Goal: Task Accomplishment & Management: Complete application form

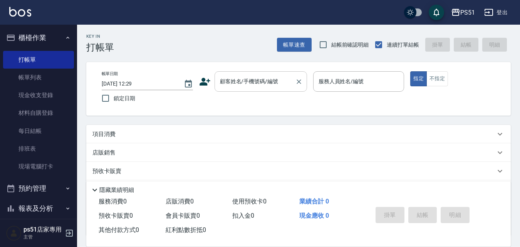
click at [264, 77] on div "顧客姓名/手機號碼/編號 顧客姓名/手機號碼/編號" at bounding box center [261, 81] width 93 height 20
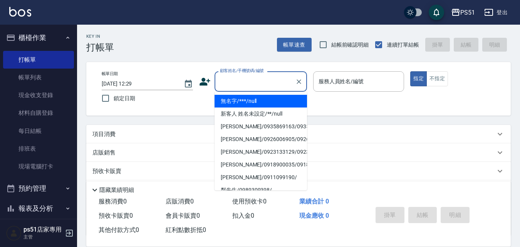
click at [276, 102] on li "無名字/***/null" at bounding box center [261, 101] width 93 height 13
type input "無名字/***/null"
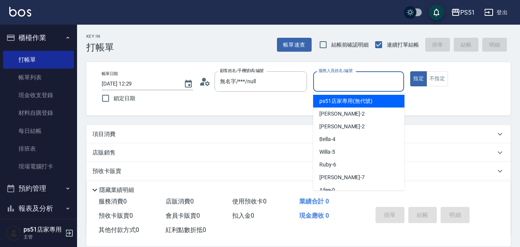
click at [331, 83] on input "服務人員姓名/編號" at bounding box center [359, 81] width 84 height 13
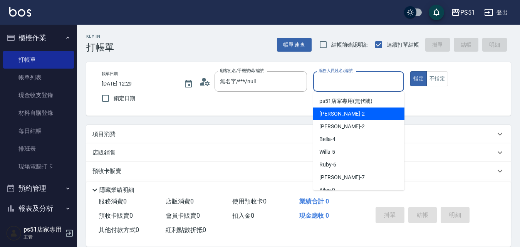
click at [350, 109] on div "[PERSON_NAME] -2" at bounding box center [358, 114] width 91 height 13
type input "[PERSON_NAME]-2"
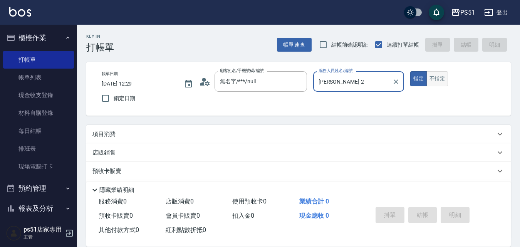
click at [436, 77] on button "不指定" at bounding box center [438, 78] width 22 height 15
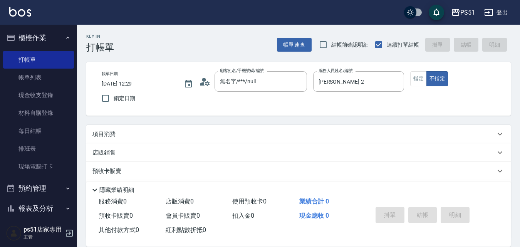
click at [111, 135] on p "項目消費" at bounding box center [104, 134] width 23 height 8
click at [101, 163] on icon at bounding box center [100, 160] width 9 height 9
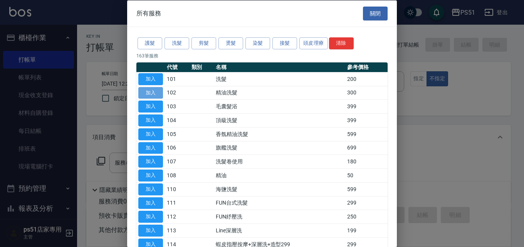
click at [150, 90] on button "加入" at bounding box center [150, 93] width 25 height 12
type input "精油洗髮(102)"
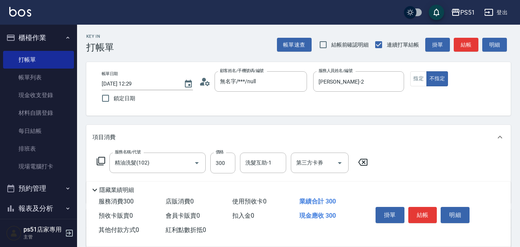
click at [287, 158] on form "洗髮互助-1 洗髮互助-1" at bounding box center [265, 163] width 51 height 20
click at [249, 164] on input "洗髮互助-1" at bounding box center [263, 162] width 39 height 13
type input "[PERSON_NAME]-23"
click at [419, 209] on button "結帳" at bounding box center [423, 215] width 29 height 16
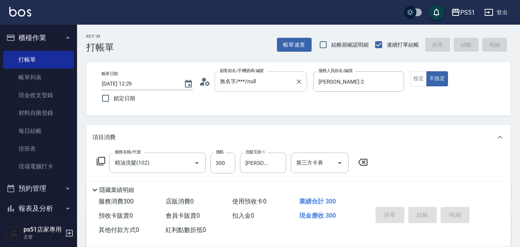
type input "[DATE] 15:33"
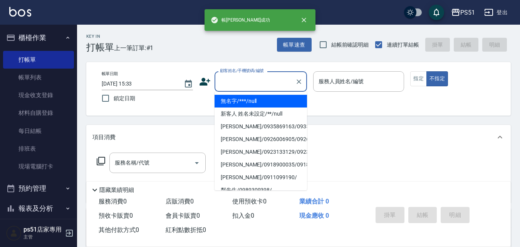
click at [260, 83] on input "顧客姓名/手機號碼/編號" at bounding box center [255, 81] width 74 height 13
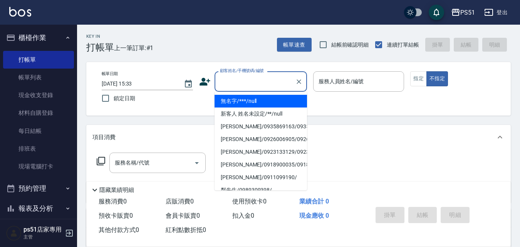
click at [266, 102] on li "無名字/***/null" at bounding box center [261, 101] width 93 height 13
type input "無名字/***/null"
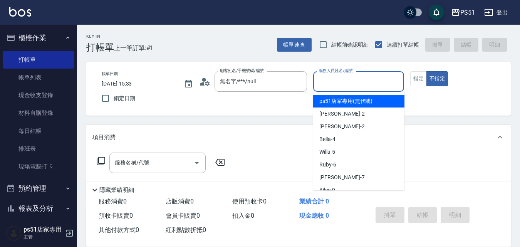
click at [365, 84] on input "服務人員姓名/編號" at bounding box center [359, 81] width 84 height 13
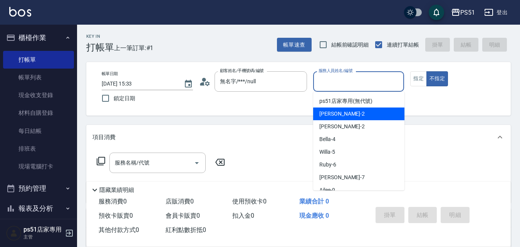
click at [370, 108] on div "[PERSON_NAME] -2" at bounding box center [358, 114] width 91 height 13
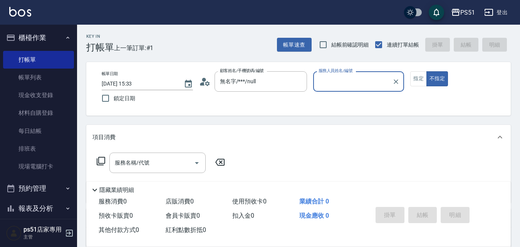
type input "[PERSON_NAME]-2"
click at [99, 163] on icon at bounding box center [101, 161] width 8 height 8
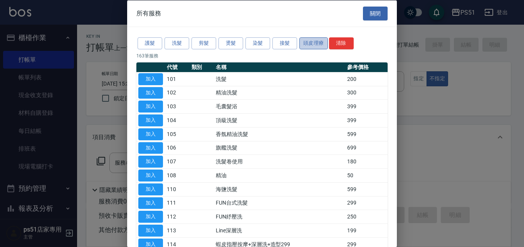
click at [309, 42] on button "頭皮理療" at bounding box center [313, 43] width 29 height 12
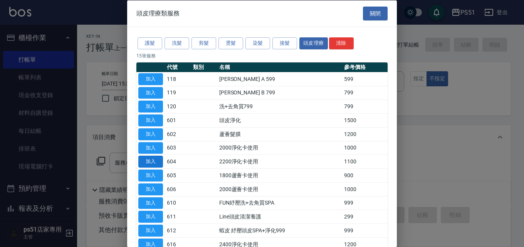
click at [156, 162] on button "加入" at bounding box center [150, 162] width 25 height 12
type input "2200淨化卡使用(604)"
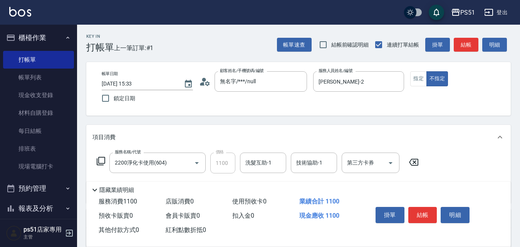
click at [96, 165] on div "服務名稱/代號 2200淨化卡使用(604) 服務名稱/代號 價格 1100 價格 洗髮互助-1 洗髮互助-1 技術協助-1 技術協助-1 第三方卡券 第三方…" at bounding box center [258, 163] width 331 height 21
click at [100, 156] on div "服務名稱/代號 2200淨化卡使用(604) 服務名稱/代號 價格 1100 價格 洗髮互助-1 洗髮互助-1 技術協助-1 技術協助-1 第三方卡券 第三方…" at bounding box center [258, 163] width 331 height 21
click at [99, 156] on div "服務名稱/代號 2200淨化卡使用(604) 服務名稱/代號 價格 1100 價格 洗髮互助-1 洗髮互助-1 技術協助-1 技術協助-1 第三方卡券 第三方…" at bounding box center [258, 163] width 331 height 21
click at [99, 163] on icon at bounding box center [100, 160] width 9 height 9
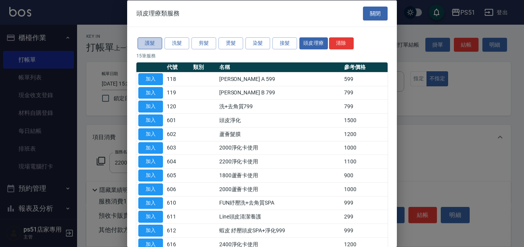
click at [155, 41] on button "護髮" at bounding box center [150, 43] width 25 height 12
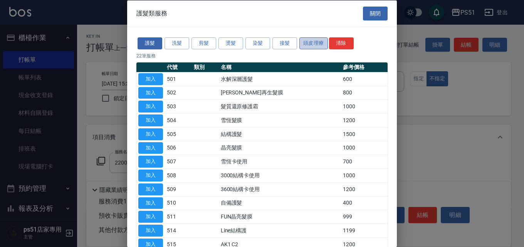
click at [314, 43] on button "頭皮理療" at bounding box center [313, 43] width 29 height 12
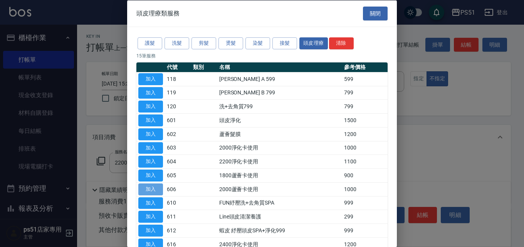
click at [152, 186] on button "加入" at bounding box center [150, 189] width 25 height 12
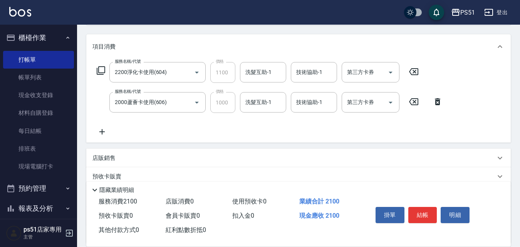
scroll to position [92, 0]
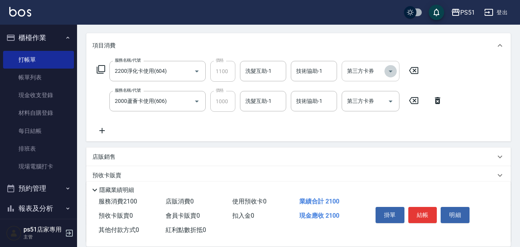
click at [390, 73] on icon "Open" at bounding box center [390, 71] width 9 height 9
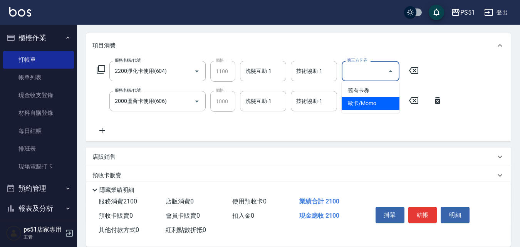
click at [385, 89] on span "舊有卡券" at bounding box center [371, 90] width 58 height 13
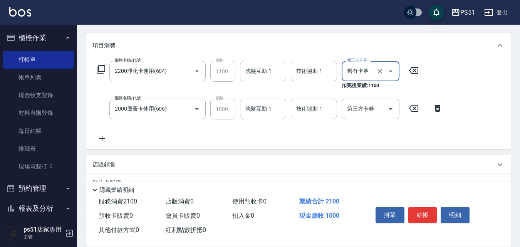
type input "舊有卡券"
click at [391, 109] on icon "Open" at bounding box center [391, 109] width 4 height 2
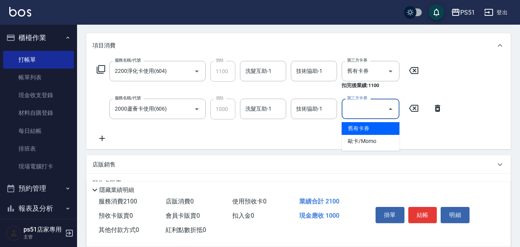
click at [389, 126] on span "舊有卡券" at bounding box center [371, 128] width 58 height 13
type input "舊有卡券"
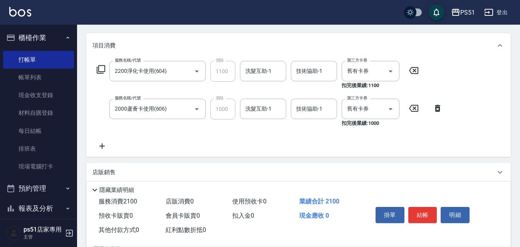
click at [101, 71] on icon at bounding box center [100, 69] width 9 height 9
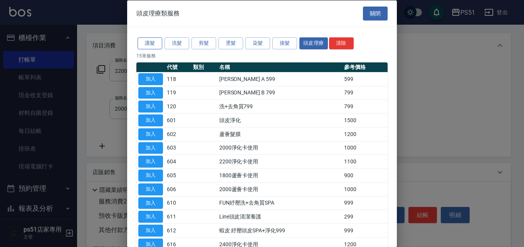
click at [150, 45] on button "護髮" at bounding box center [150, 43] width 25 height 12
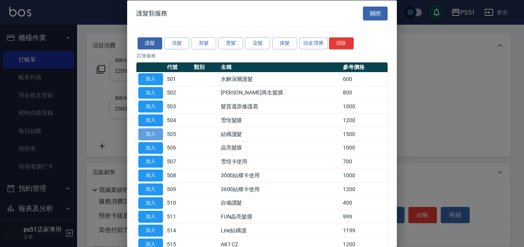
click at [155, 130] on button "加入" at bounding box center [150, 134] width 25 height 12
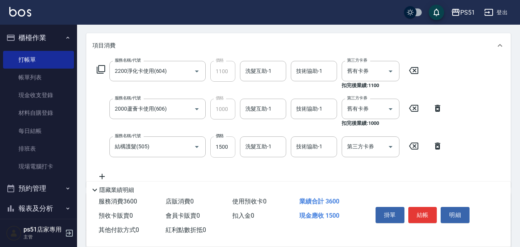
click at [222, 153] on input "1500" at bounding box center [222, 146] width 25 height 21
type input "1000"
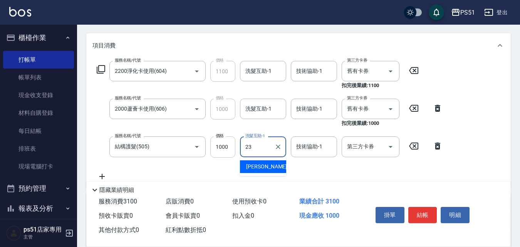
type input "[PERSON_NAME]-23"
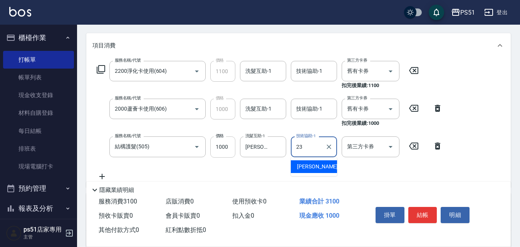
type input "[PERSON_NAME]-23"
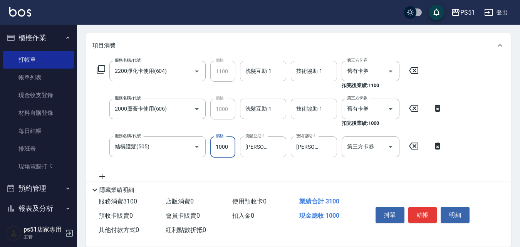
click at [223, 148] on input "1000" at bounding box center [222, 146] width 25 height 21
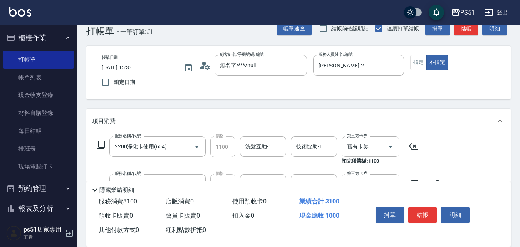
scroll to position [0, 0]
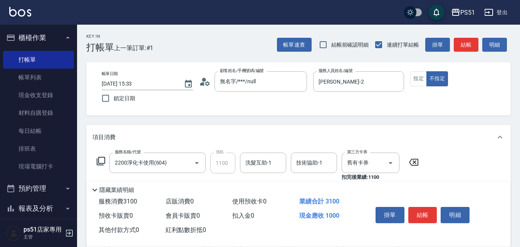
click at [410, 78] on div "帳單日期 [DATE] 15:33 鎖定日期 顧客姓名/手機號碼/編號 無名字/***/null 顧客姓名/手機號碼/編號 服務人員姓名/編號 [PERSON…" at bounding box center [299, 88] width 406 height 35
click at [414, 79] on button "指定" at bounding box center [418, 78] width 17 height 15
click at [469, 43] on button "結帳" at bounding box center [466, 45] width 25 height 14
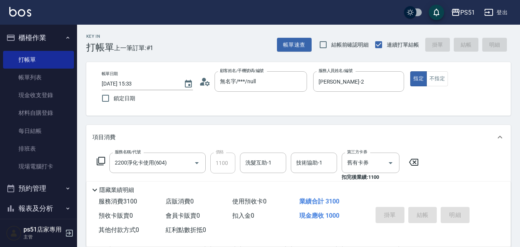
type input "[DATE] 15:34"
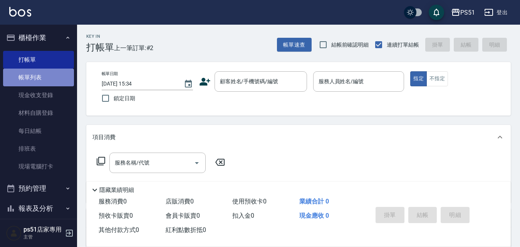
click at [57, 77] on link "帳單列表" at bounding box center [38, 78] width 71 height 18
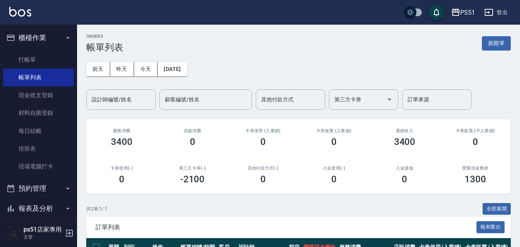
scroll to position [82, 0]
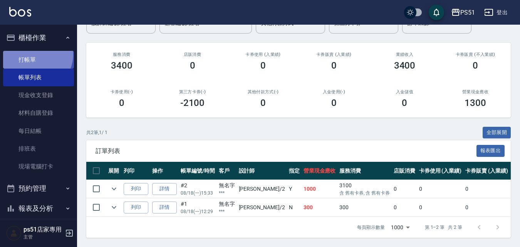
click at [36, 54] on link "打帳單" at bounding box center [38, 60] width 71 height 18
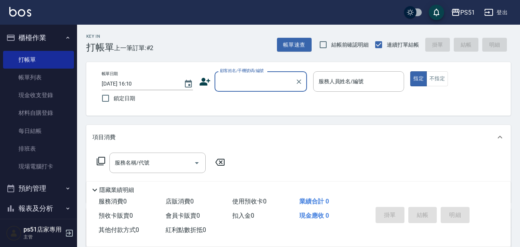
click at [254, 87] on input "顧客姓名/手機號碼/編號" at bounding box center [255, 81] width 74 height 13
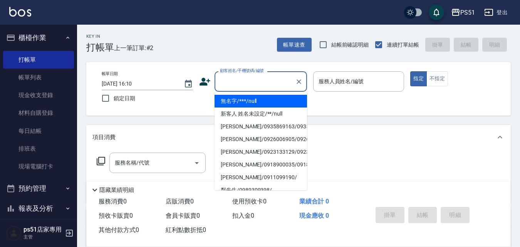
click at [260, 102] on li "無名字/***/null" at bounding box center [261, 101] width 93 height 13
type input "無名字/***/null"
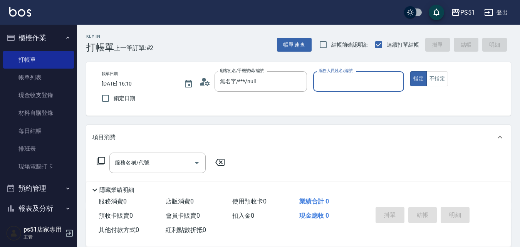
click at [348, 72] on label "服務人員姓名/編號" at bounding box center [336, 71] width 34 height 6
click at [348, 75] on input "服務人員姓名/編號" at bounding box center [359, 81] width 84 height 13
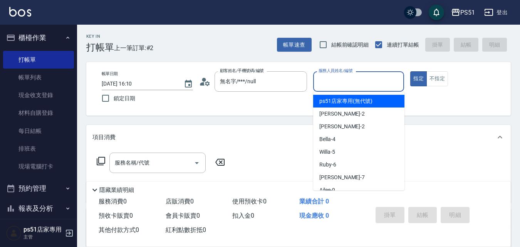
click at [355, 87] on input "服務人員姓名/編號" at bounding box center [359, 81] width 84 height 13
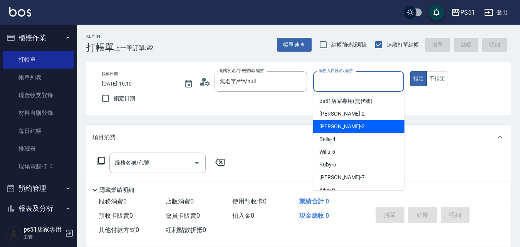
click at [360, 128] on div "[PERSON_NAME] -2" at bounding box center [358, 126] width 91 height 13
type input "[PERSON_NAME]-2"
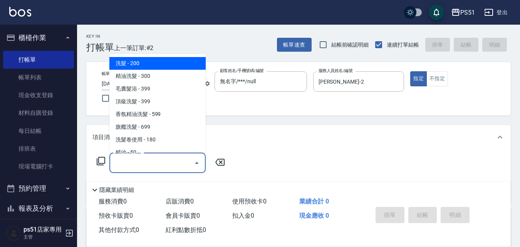
click at [141, 168] on input "服務名稱/代號" at bounding box center [152, 162] width 78 height 13
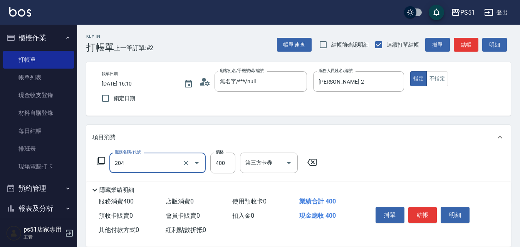
type input "B級洗+剪(204)"
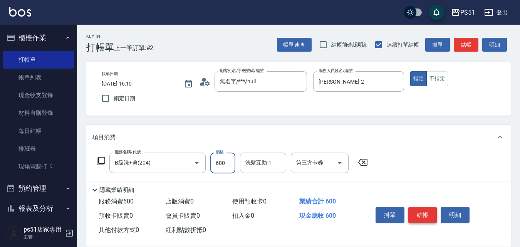
type input "600"
click at [428, 213] on button "結帳" at bounding box center [423, 215] width 29 height 16
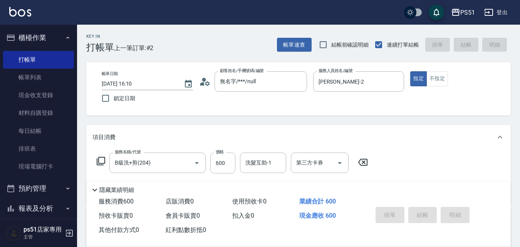
type input "[DATE] 16:11"
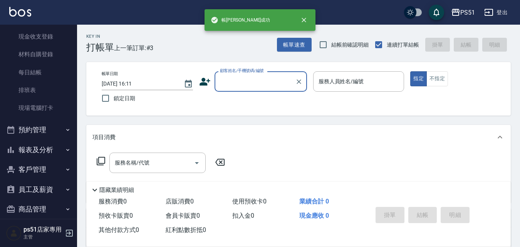
scroll to position [88, 0]
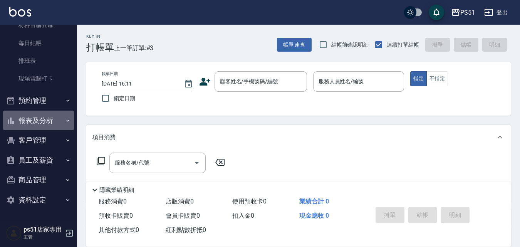
click at [51, 119] on button "報表及分析" at bounding box center [38, 121] width 71 height 20
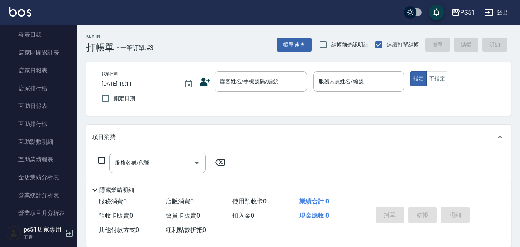
scroll to position [268, 0]
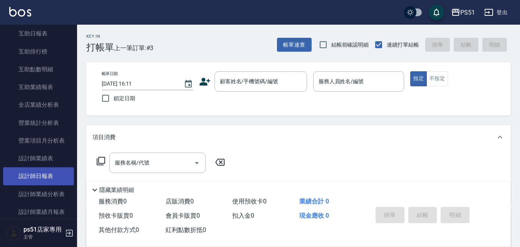
click at [49, 173] on link "設計師日報表" at bounding box center [38, 176] width 71 height 18
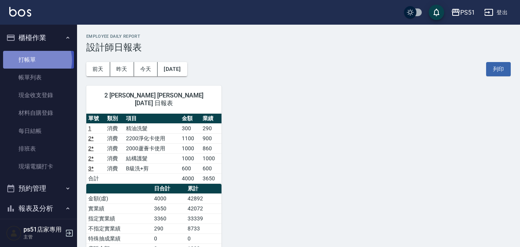
click at [34, 60] on link "打帳單" at bounding box center [38, 60] width 71 height 18
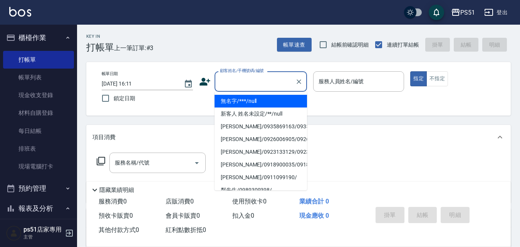
click at [242, 78] on input "顧客姓名/手機號碼/編號" at bounding box center [255, 81] width 74 height 13
click at [278, 99] on li "無名字/***/null" at bounding box center [261, 101] width 93 height 13
type input "無名字/***/null"
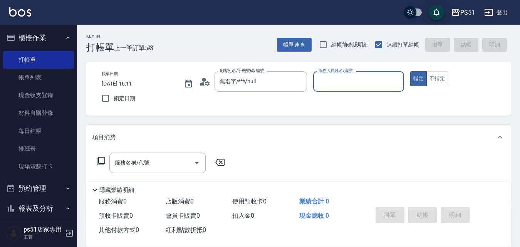
click at [377, 84] on input "服務人員姓名/編號" at bounding box center [359, 81] width 84 height 13
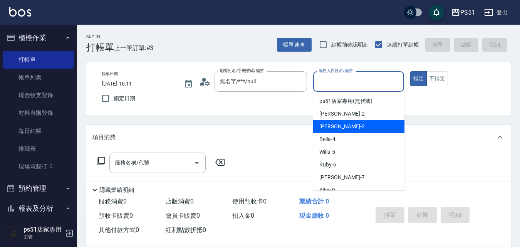
click at [366, 123] on div "[PERSON_NAME] -2" at bounding box center [358, 126] width 91 height 13
type input "[PERSON_NAME]-2"
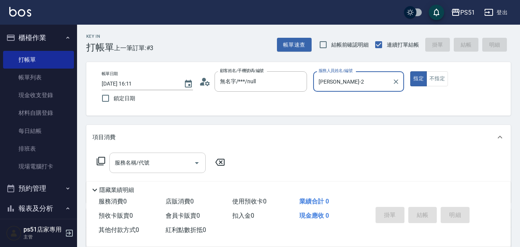
click at [147, 164] on div "服務名稱/代號 服務名稱/代號" at bounding box center [157, 163] width 96 height 20
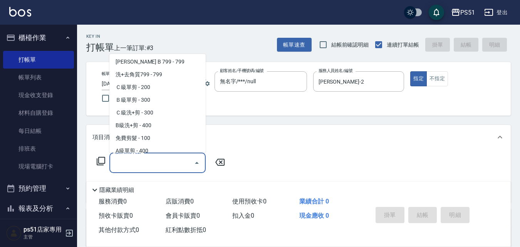
scroll to position [270, 0]
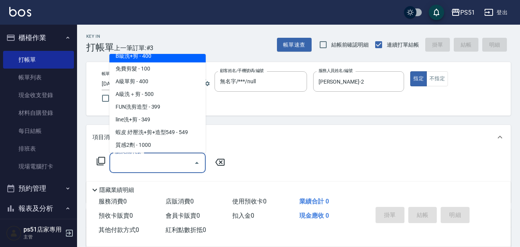
click at [176, 57] on span "B級洗+剪 - 400" at bounding box center [157, 56] width 96 height 13
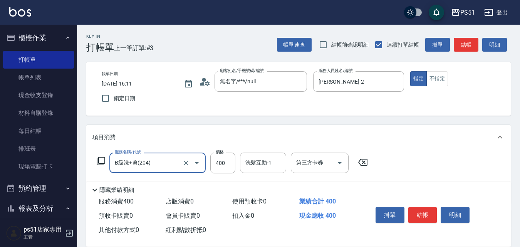
click at [154, 166] on input "B級洗+剪(204)" at bounding box center [147, 162] width 68 height 13
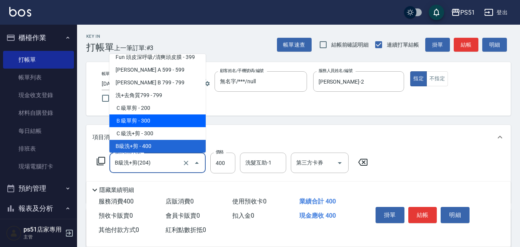
scroll to position [269, 0]
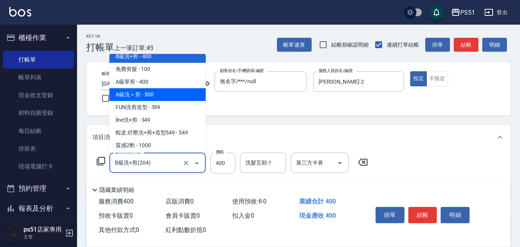
click at [164, 92] on span "A級洗＋剪 - 500" at bounding box center [157, 94] width 96 height 13
type input "A級洗＋剪(207)"
type input "500"
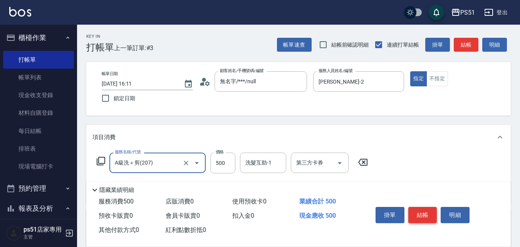
click at [427, 209] on button "結帳" at bounding box center [423, 215] width 29 height 16
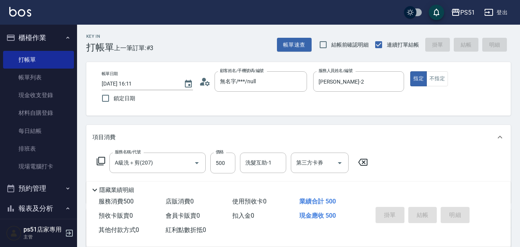
type input "[DATE] 16:18"
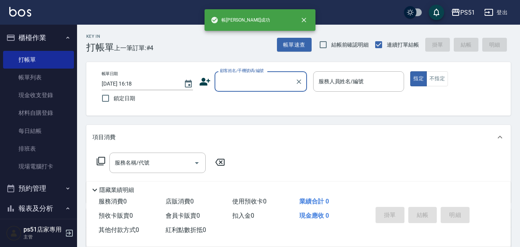
click at [274, 84] on input "顧客姓名/手機號碼/編號" at bounding box center [255, 81] width 74 height 13
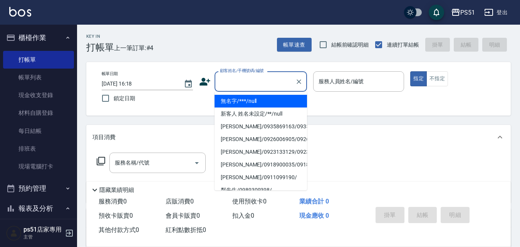
click at [269, 102] on li "無名字/***/null" at bounding box center [261, 101] width 93 height 13
type input "無名字/***/null"
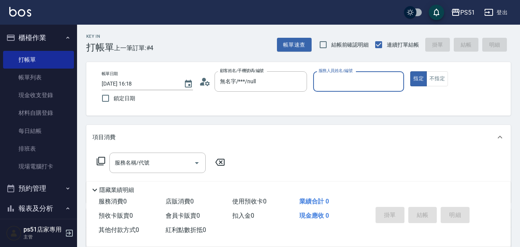
click at [355, 78] on input "服務人員姓名/編號" at bounding box center [359, 81] width 84 height 13
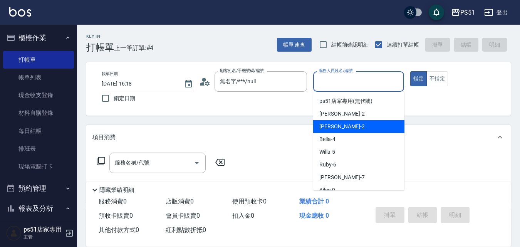
click at [353, 126] on div "[PERSON_NAME] -2" at bounding box center [358, 126] width 91 height 13
type input "[PERSON_NAME]-2"
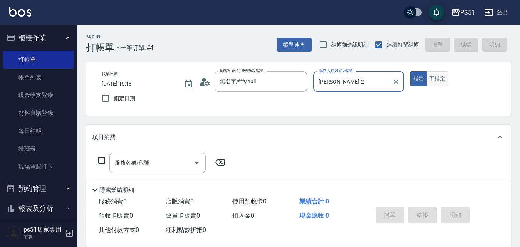
click at [435, 78] on button "不指定" at bounding box center [438, 78] width 22 height 15
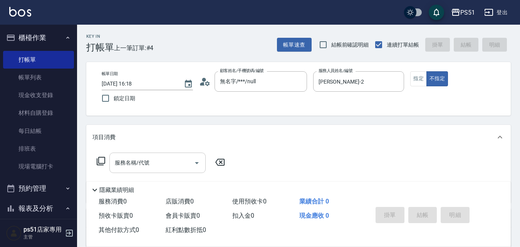
click at [162, 153] on div "服務名稱/代號" at bounding box center [157, 163] width 96 height 20
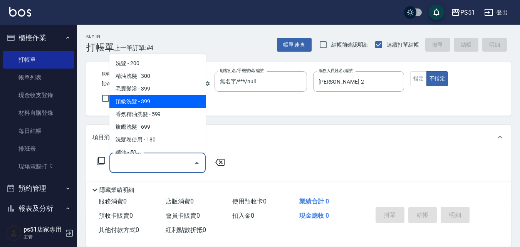
click at [157, 100] on span "頂級洗髮 - 399" at bounding box center [157, 101] width 96 height 13
type input "頂級洗髮(104)"
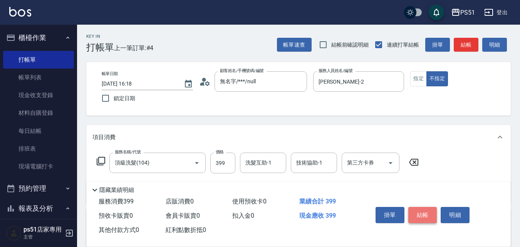
click at [426, 214] on button "結帳" at bounding box center [423, 215] width 29 height 16
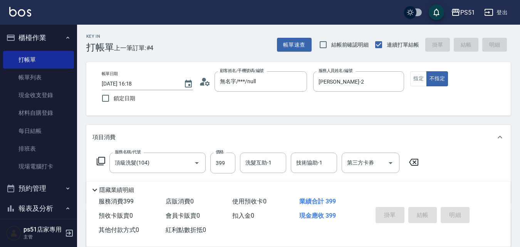
type input "[DATE] 16:19"
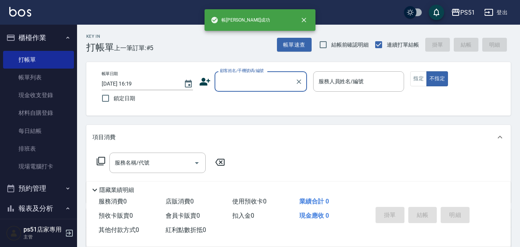
click at [270, 82] on input "顧客姓名/手機號碼/編號" at bounding box center [255, 81] width 74 height 13
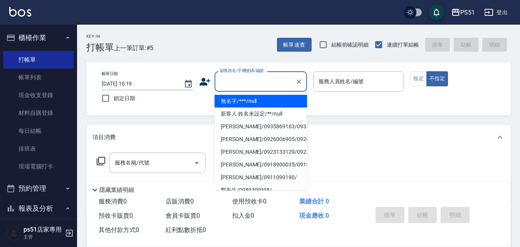
click at [268, 103] on li "無名字/***/null" at bounding box center [261, 101] width 93 height 13
type input "無名字/***/null"
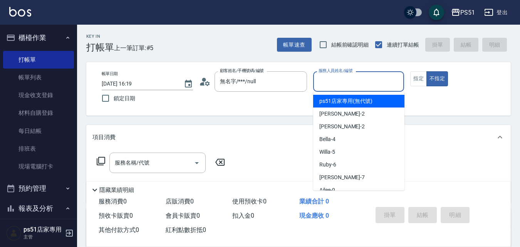
click at [330, 84] on input "服務人員姓名/編號" at bounding box center [359, 81] width 84 height 13
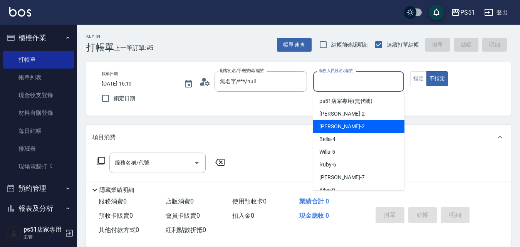
click at [335, 125] on div "[PERSON_NAME] -2" at bounding box center [358, 126] width 91 height 13
type input "[PERSON_NAME]-2"
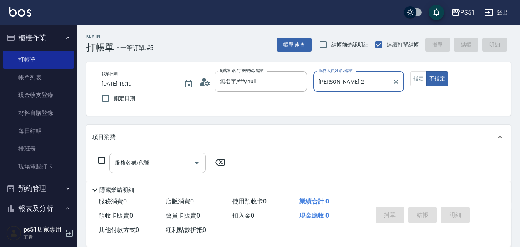
click at [165, 163] on input "服務名稱/代號" at bounding box center [152, 162] width 78 height 13
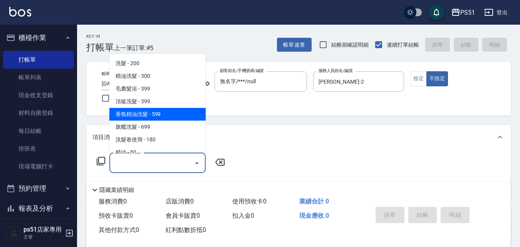
scroll to position [180, 0]
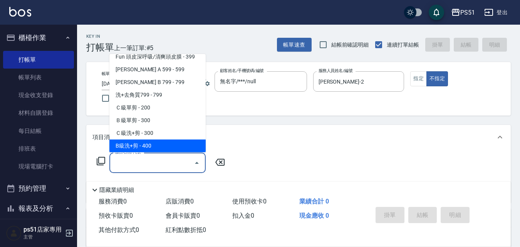
click at [155, 140] on span "B級洗+剪 - 400" at bounding box center [157, 146] width 96 height 13
type input "B級洗+剪(204)"
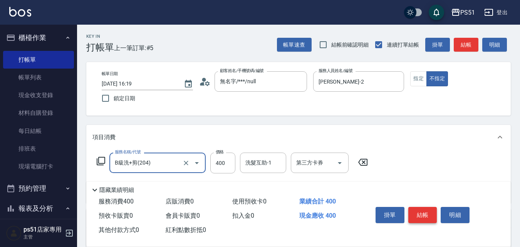
click at [417, 215] on button "結帳" at bounding box center [423, 215] width 29 height 16
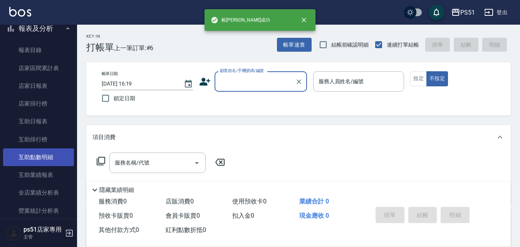
scroll to position [270, 0]
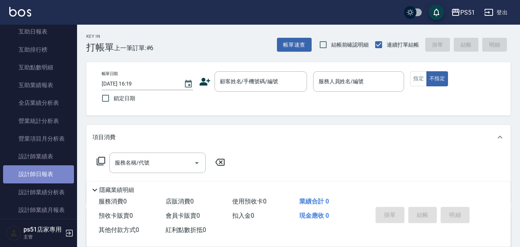
click at [52, 174] on link "設計師日報表" at bounding box center [38, 174] width 71 height 18
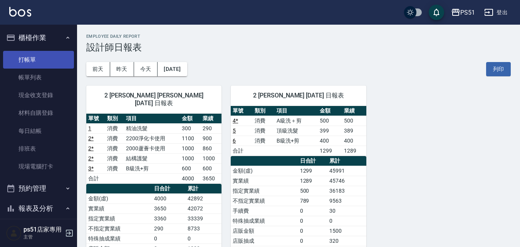
click at [38, 60] on link "打帳單" at bounding box center [38, 60] width 71 height 18
